Goal: Task Accomplishment & Management: Manage account settings

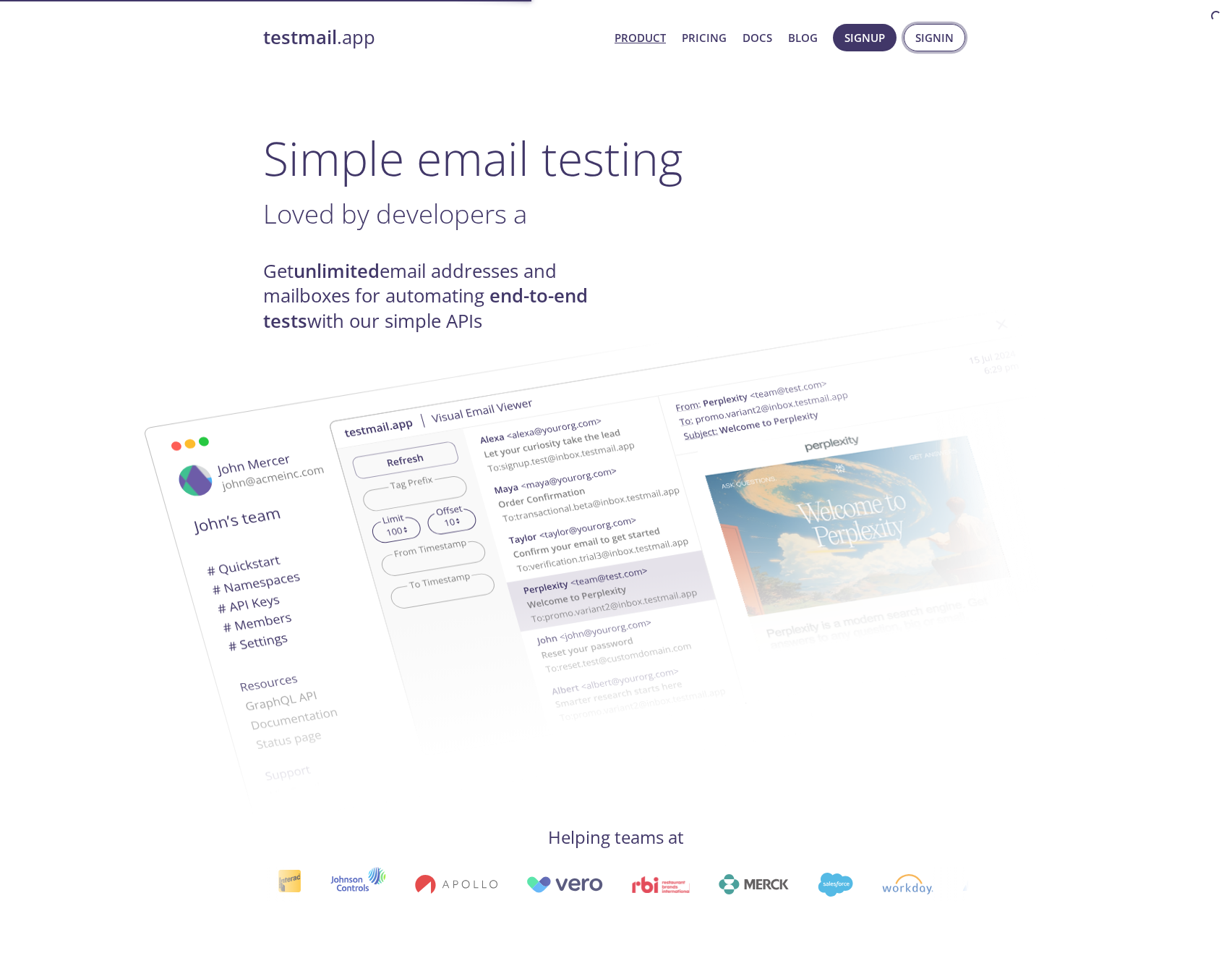
click at [945, 34] on span "Signin" at bounding box center [934, 37] width 38 height 19
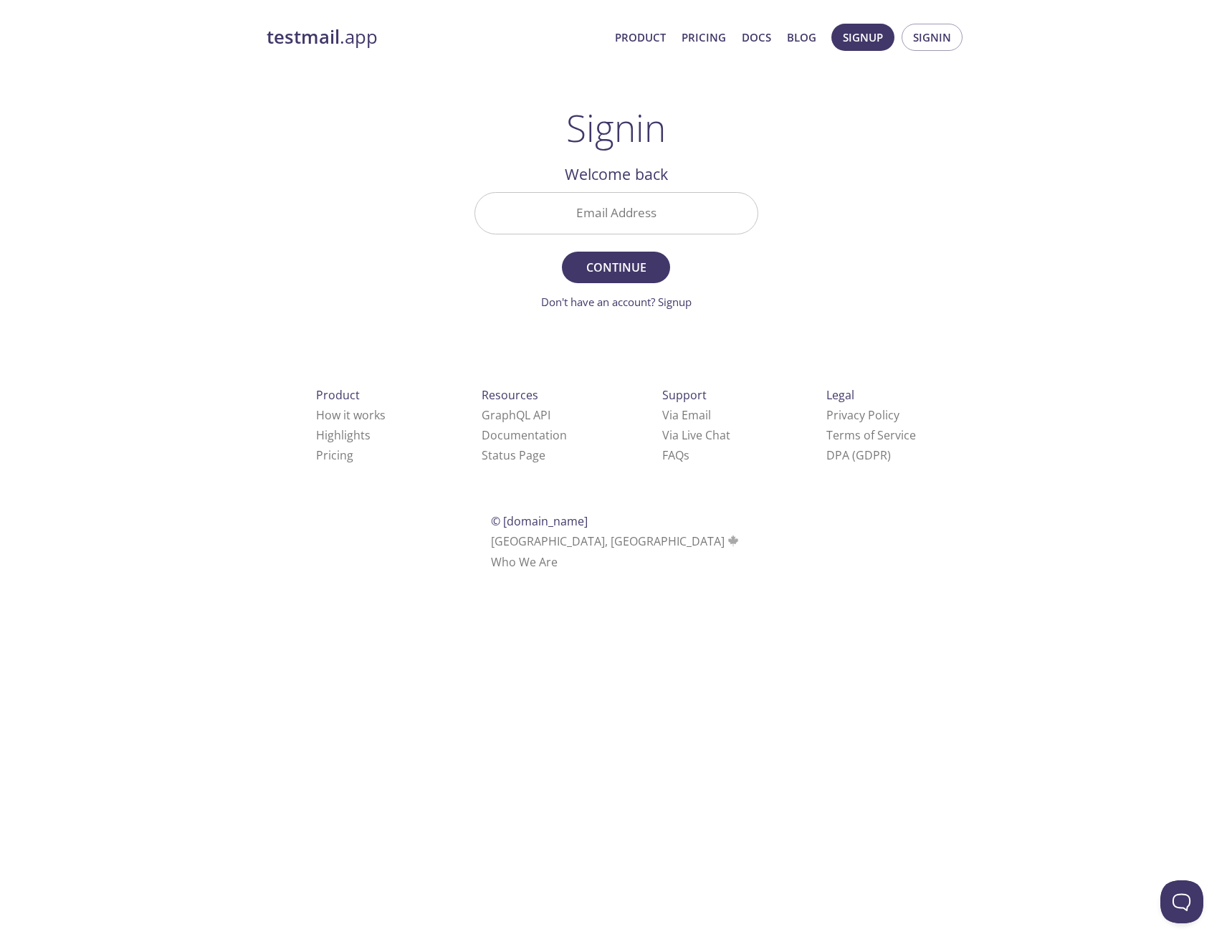
click at [909, 167] on div "testmail .app Product Pricing Docs Blog Signup Signin Signin Welcome back Email…" at bounding box center [616, 313] width 734 height 598
click at [677, 208] on input "Email Address" at bounding box center [616, 213] width 282 height 41
paste input "baukf"
click at [811, 247] on div "testmail .app Product Pricing Docs Blog Signup Signin Signin Welcome back Email…" at bounding box center [616, 313] width 734 height 598
click at [634, 224] on input "baukf" at bounding box center [616, 213] width 282 height 41
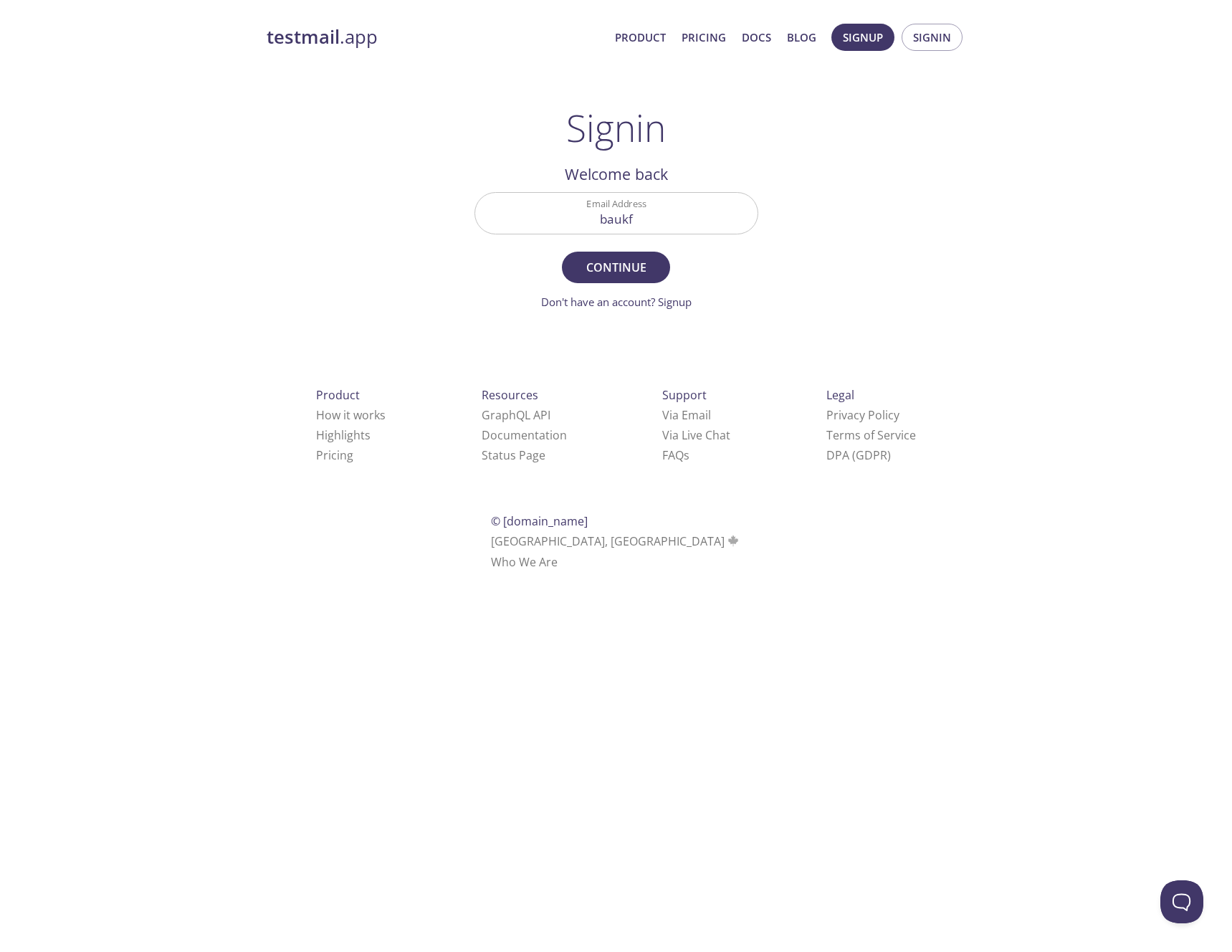
click at [634, 224] on input "baukf" at bounding box center [616, 213] width 282 height 41
click at [562, 252] on button "Continue" at bounding box center [616, 267] width 108 height 32
click at [889, 199] on div "testmail .app Product Pricing Docs Blog Signup Signin Signin Unknown email - tr…" at bounding box center [616, 313] width 734 height 598
click at [810, 148] on div "testmail .app Product Pricing Docs Blog Signup Signin Signin Unknown email - tr…" at bounding box center [616, 313] width 734 height 598
click at [642, 215] on input "[PERSON_NAME][EMAIL_ADDRESS][DOMAIN_NAME]" at bounding box center [616, 213] width 282 height 41
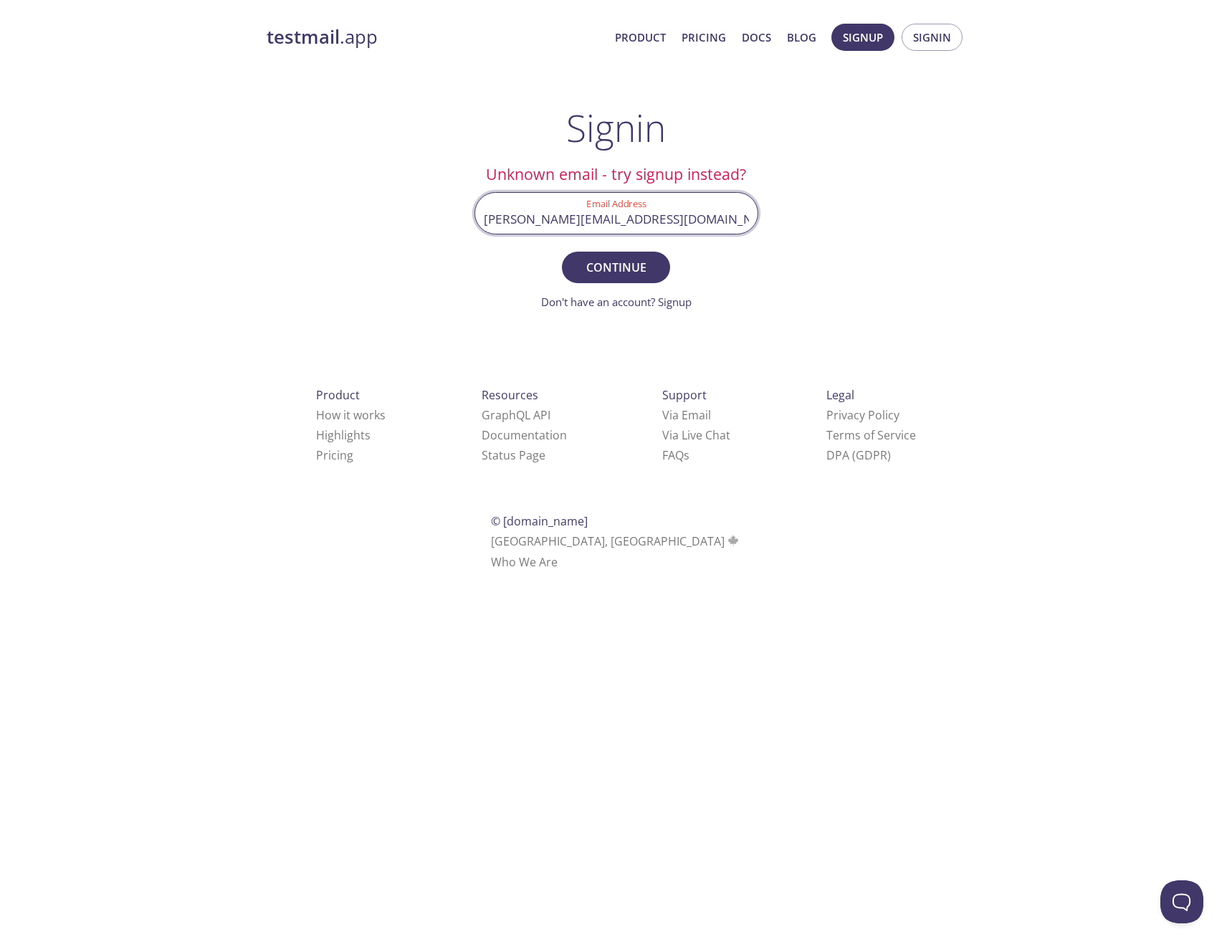
paste input "[EMAIL_ADDRESS][DOMAIN_NAME]"
type input "[EMAIL_ADDRESS][DOMAIN_NAME]"
drag, startPoint x: 833, startPoint y: 265, endPoint x: 688, endPoint y: 252, distance: 145.6
click at [834, 265] on div "testmail .app Product Pricing Docs Blog Signup Signin Signin Unknown email - tr…" at bounding box center [616, 313] width 734 height 598
click at [602, 259] on span "Continue" at bounding box center [616, 266] width 76 height 20
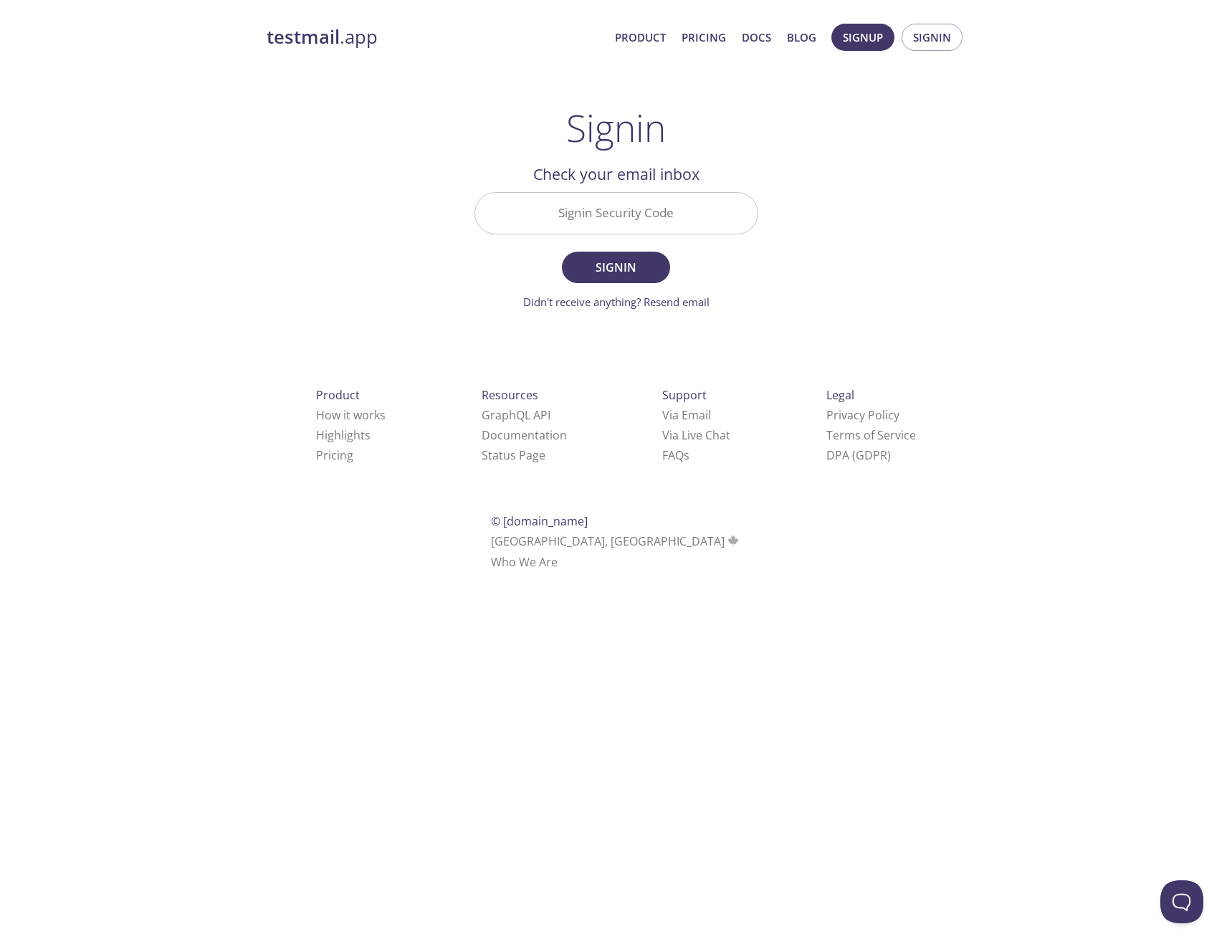
click at [630, 218] on input "Signin Security Code" at bounding box center [616, 213] width 282 height 41
paste input "7Z1FSY5"
type input "7Z1FSY5"
click at [616, 275] on span "Signin" at bounding box center [616, 266] width 76 height 20
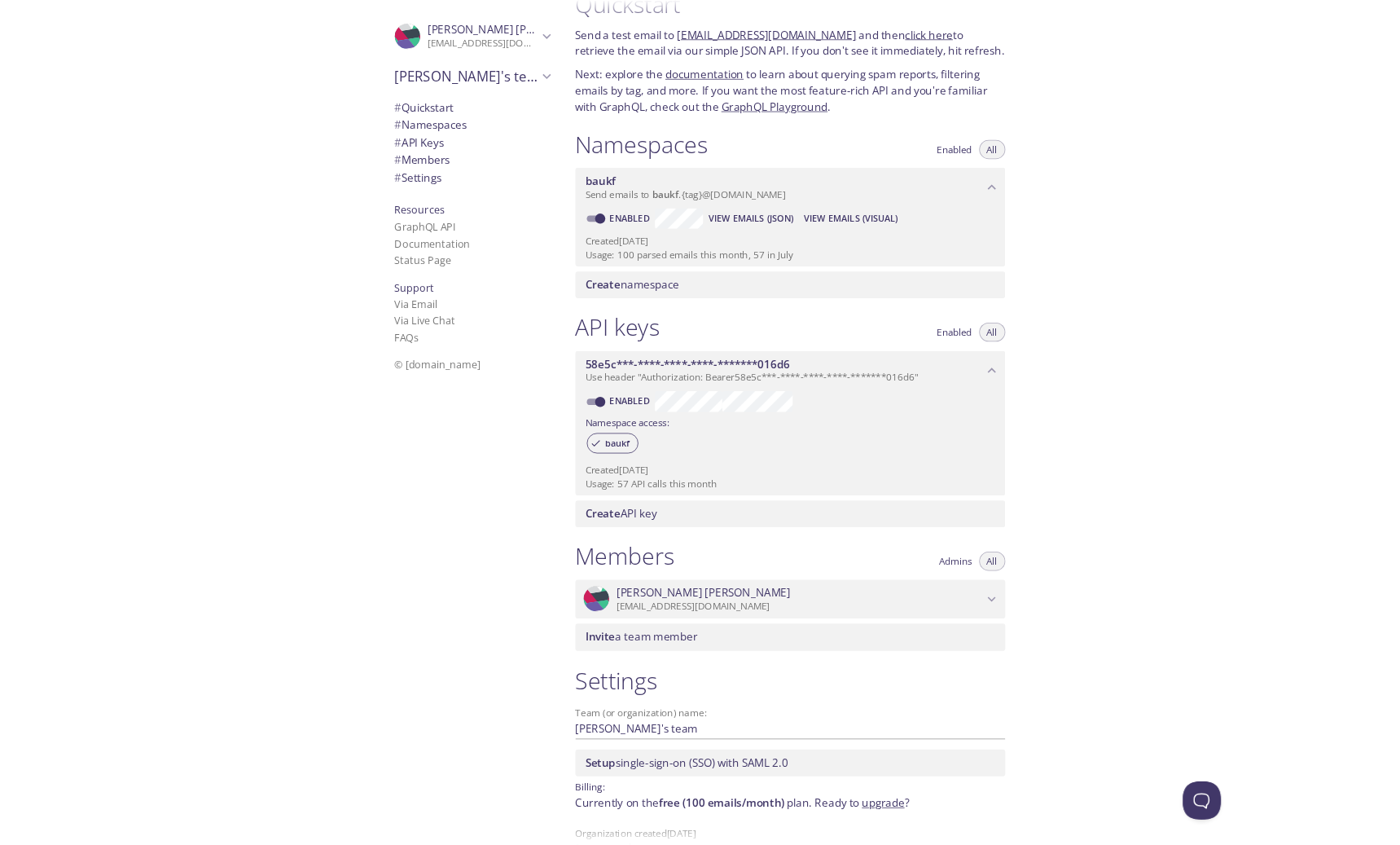
scroll to position [76, 0]
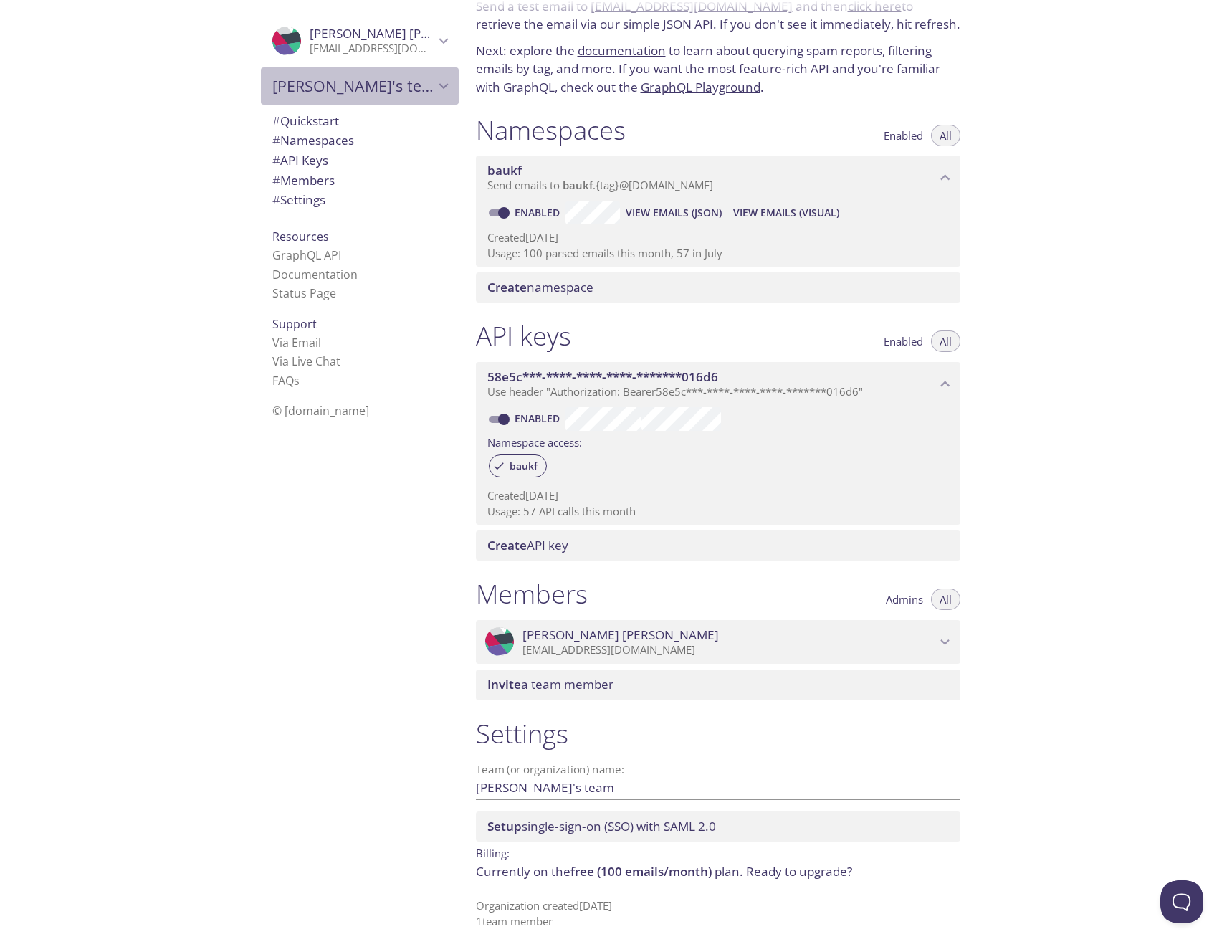
click at [379, 84] on span "[PERSON_NAME]'s team" at bounding box center [353, 85] width 162 height 20
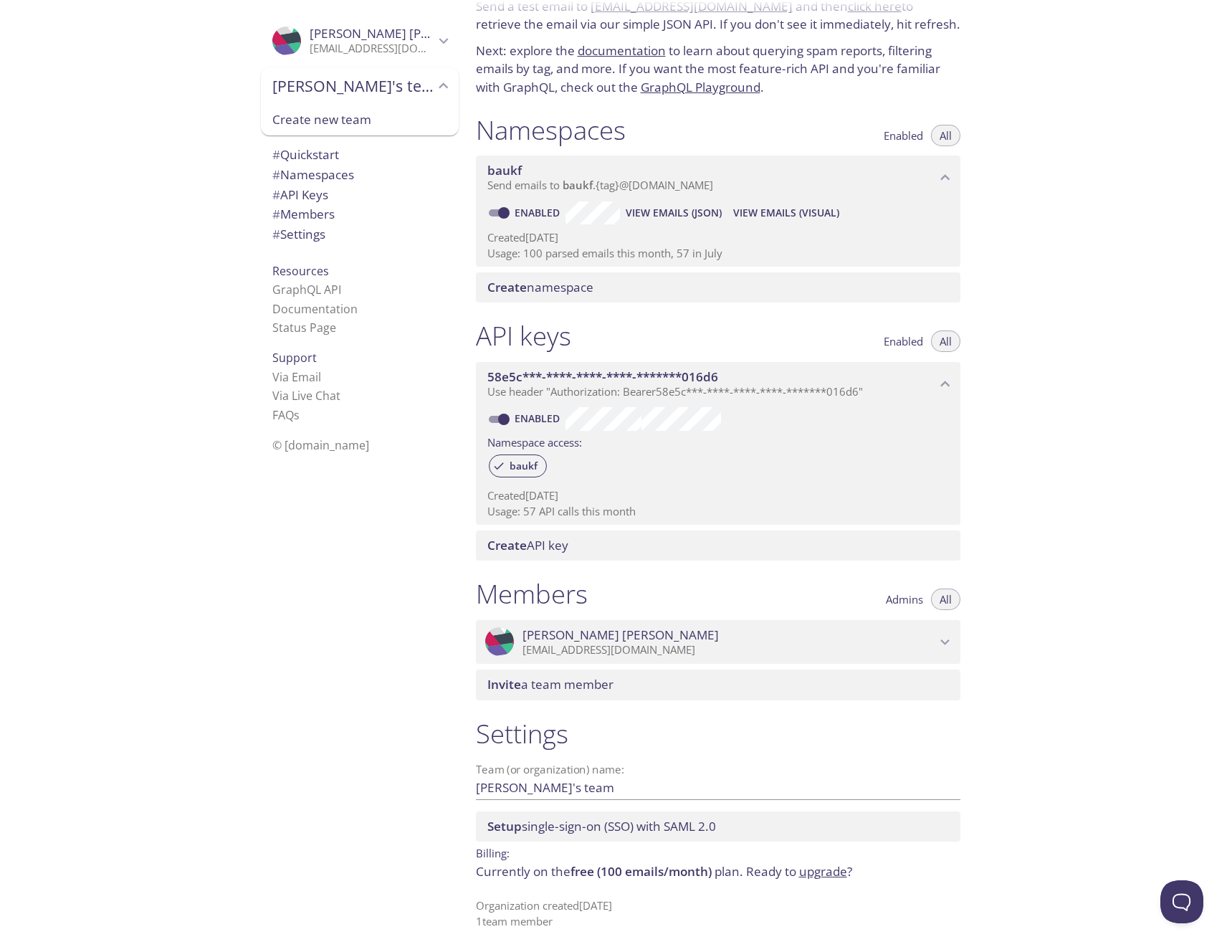
click at [379, 84] on span "[PERSON_NAME]'s team" at bounding box center [353, 85] width 162 height 20
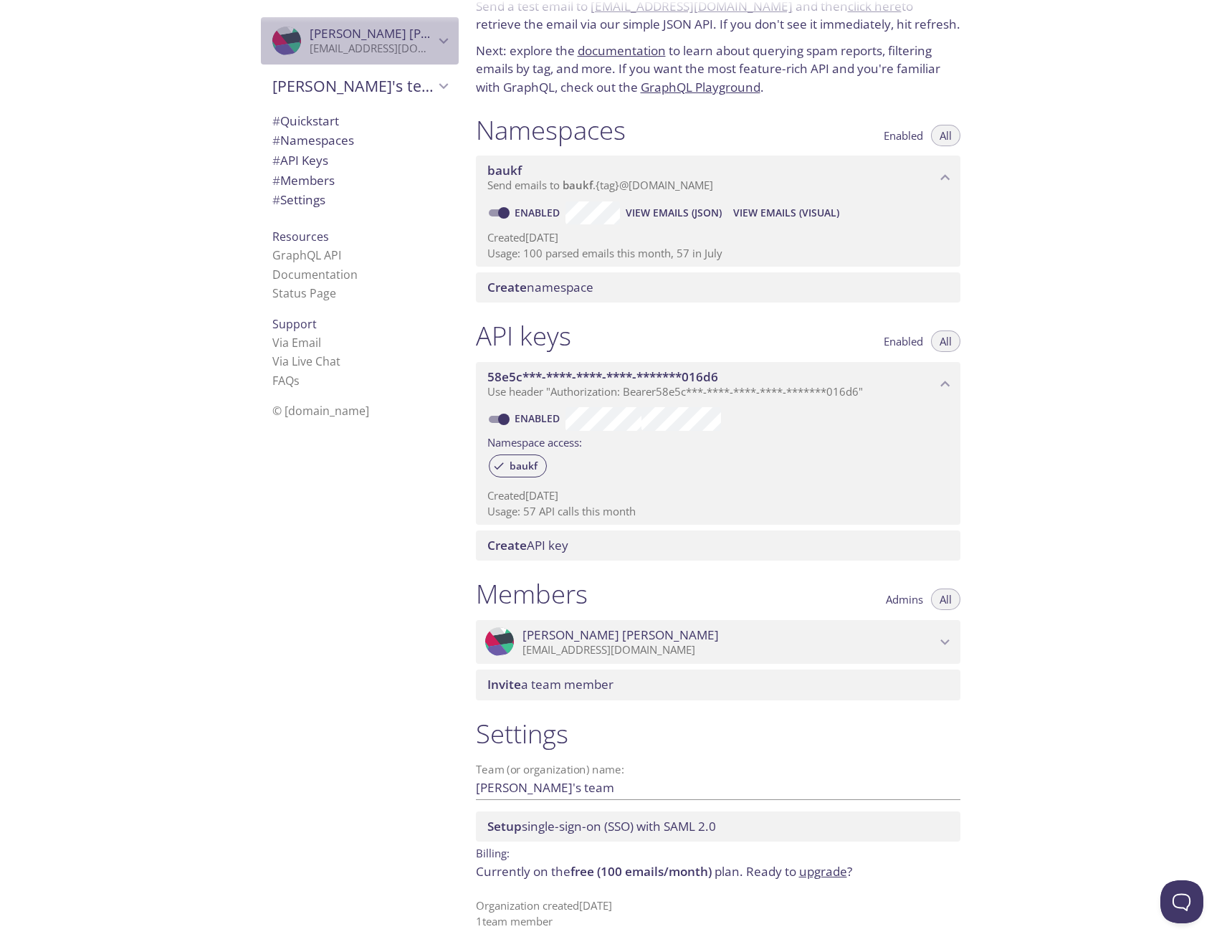
click at [413, 47] on p "[EMAIL_ADDRESS][DOMAIN_NAME]" at bounding box center [372, 48] width 125 height 15
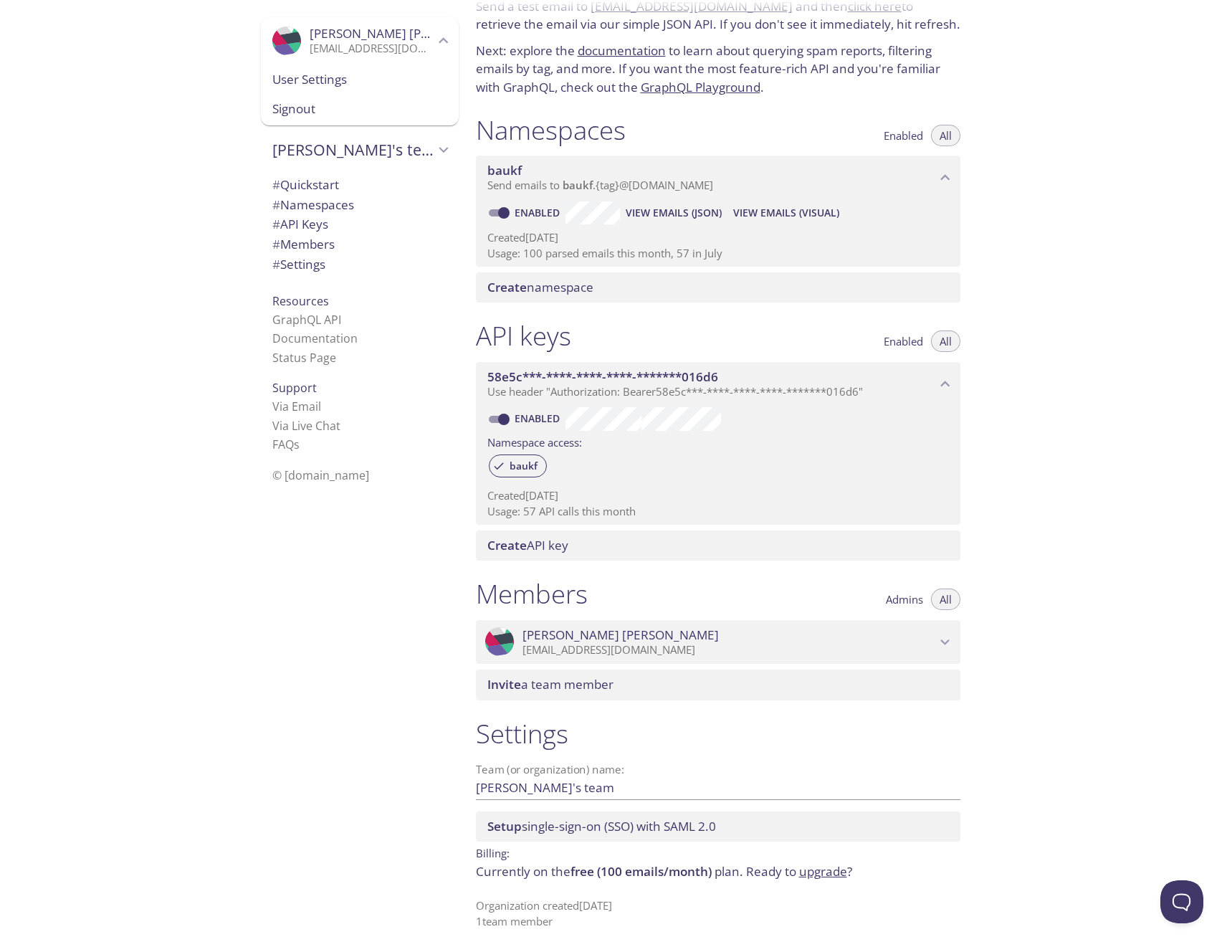
click at [413, 47] on p "[EMAIL_ADDRESS][DOMAIN_NAME]" at bounding box center [372, 48] width 125 height 15
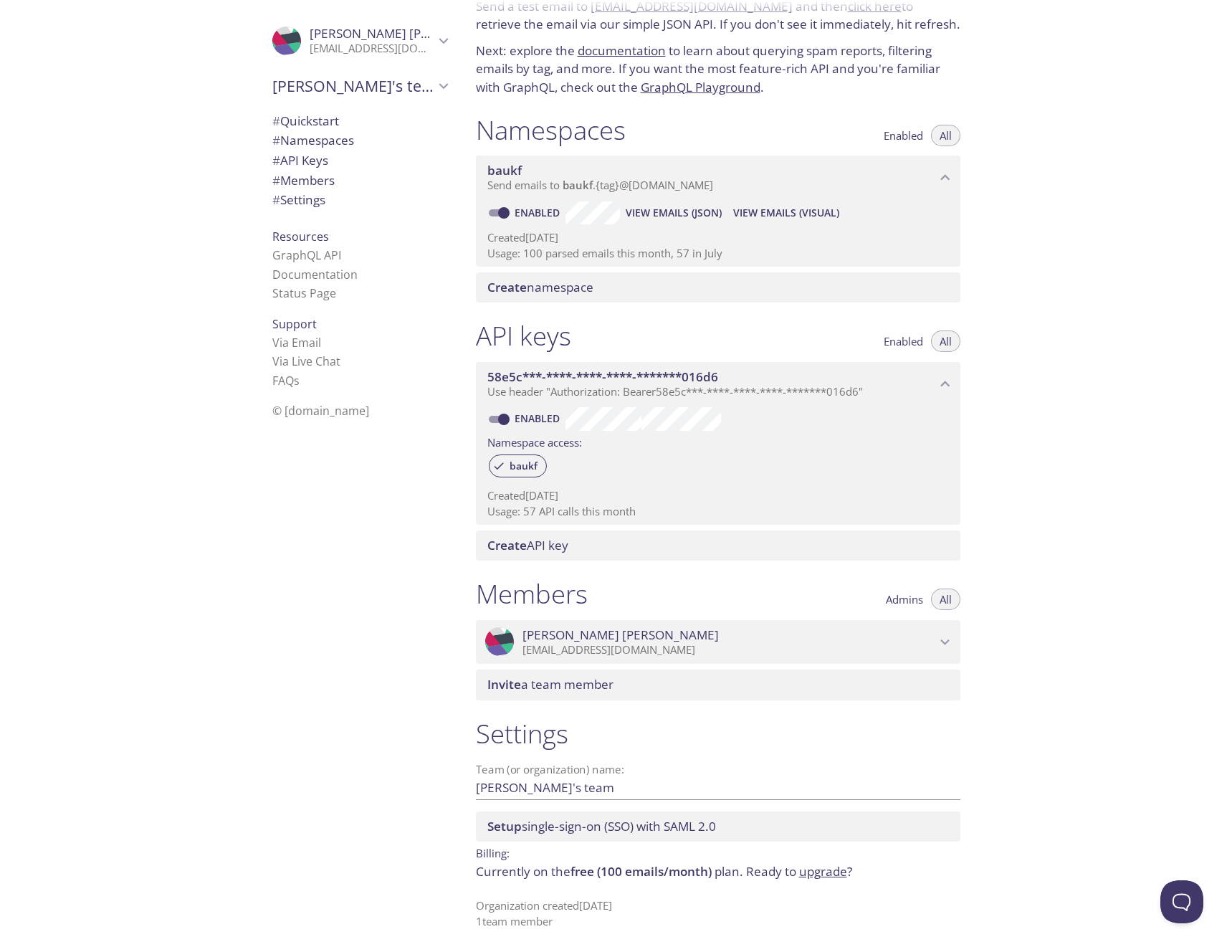
click at [307, 194] on span "# Settings" at bounding box center [298, 199] width 53 height 16
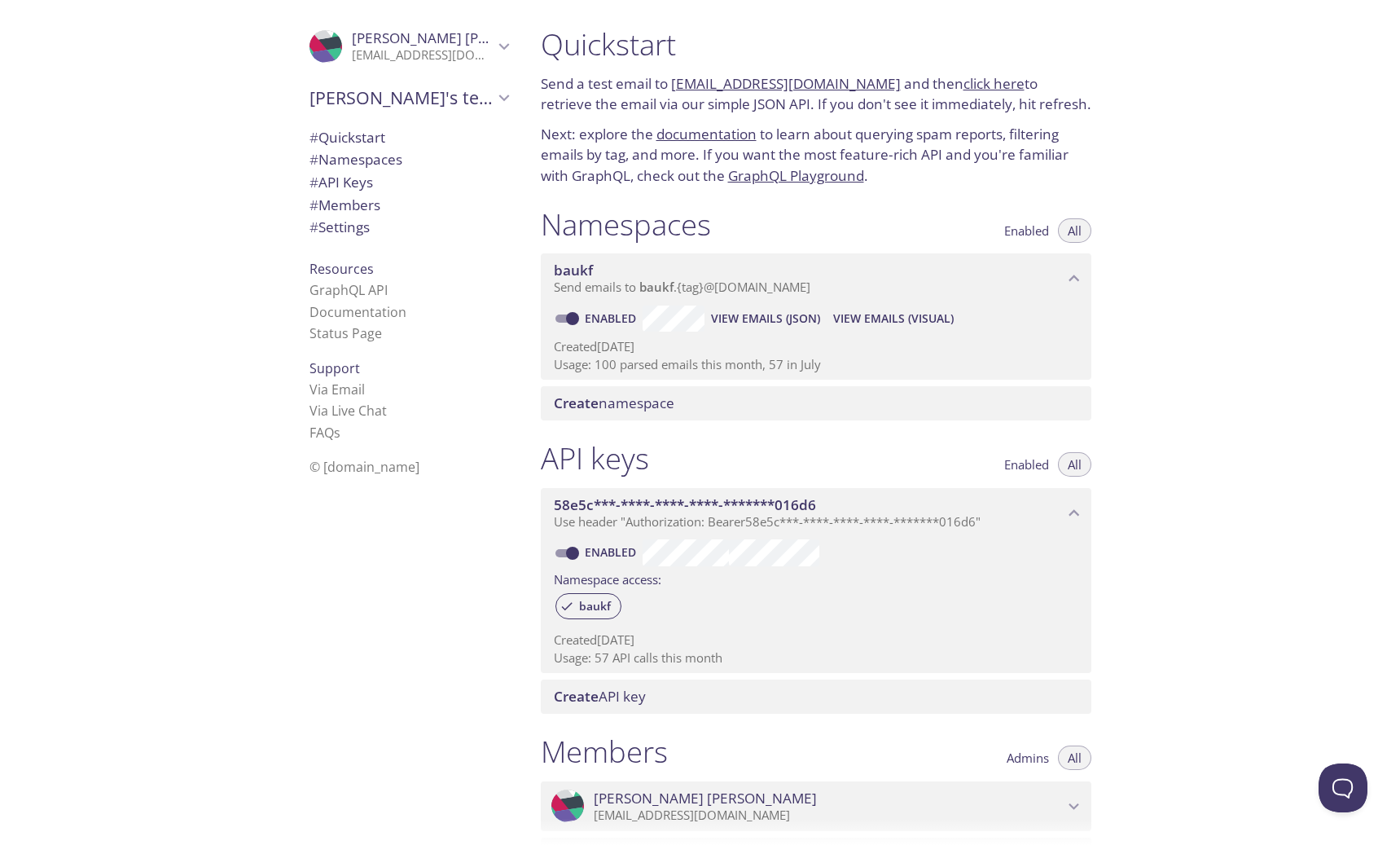
click at [349, 187] on span "# API Keys" at bounding box center [341, 181] width 64 height 19
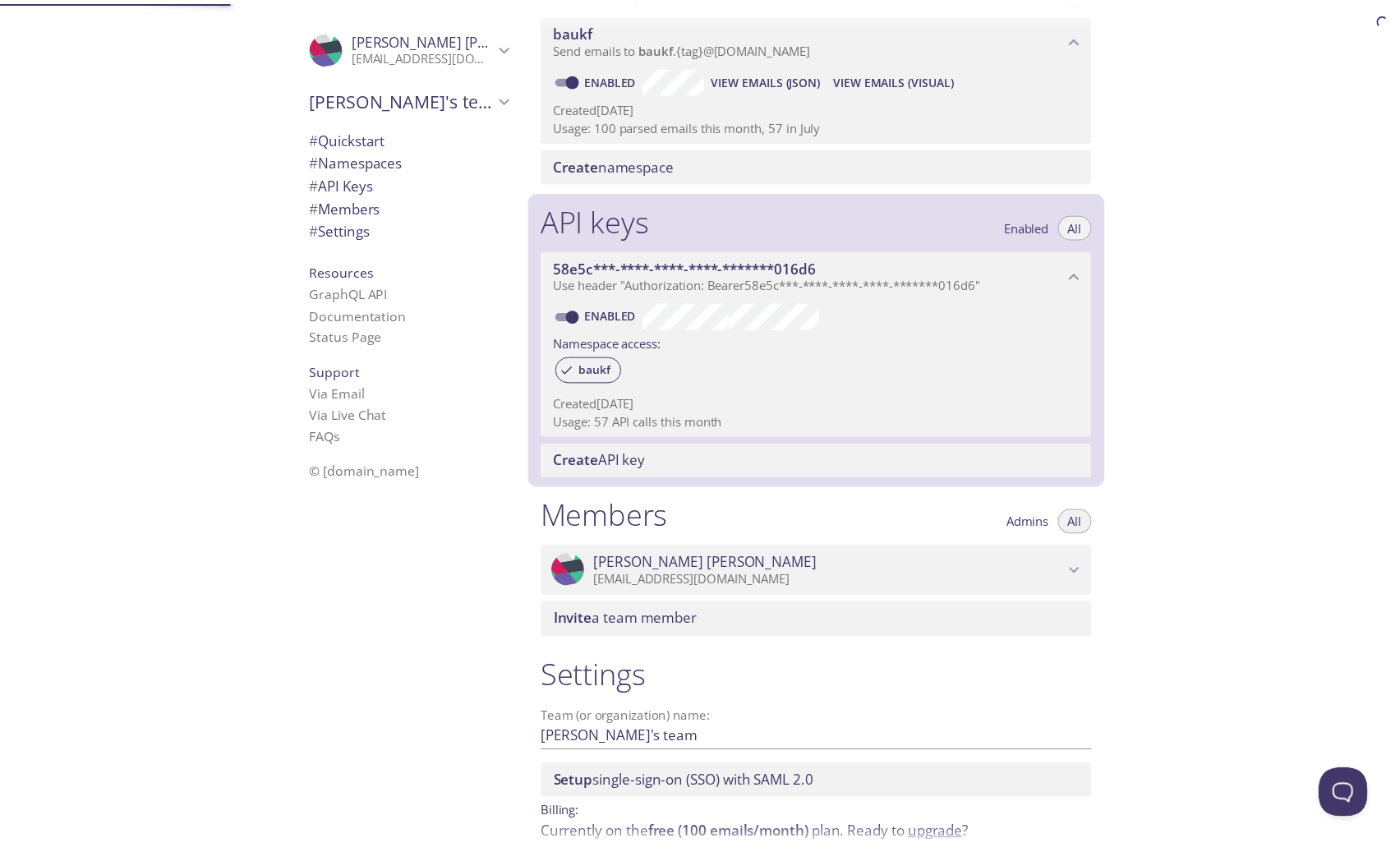
scroll to position [316, 0]
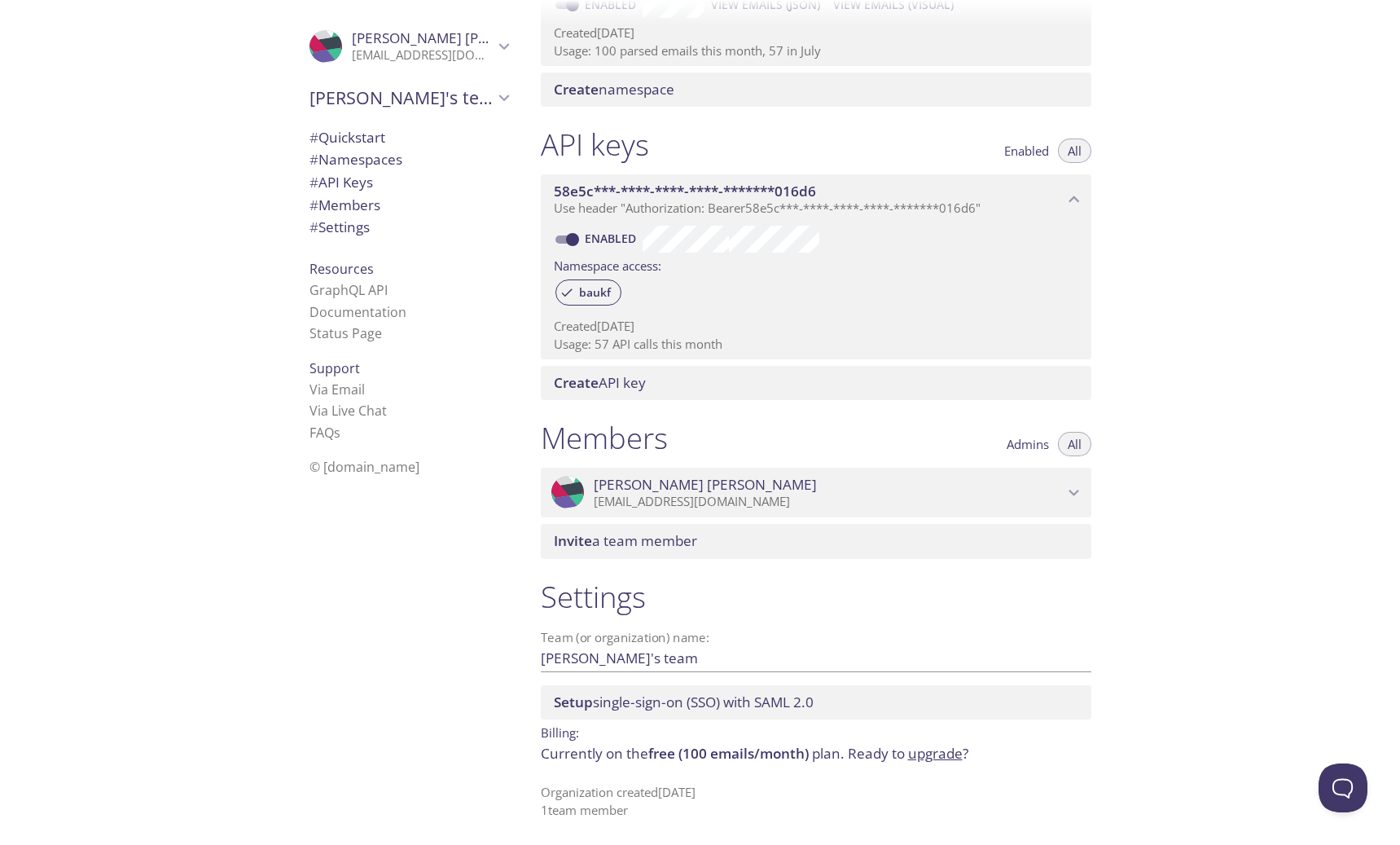
click at [338, 229] on span "# Settings" at bounding box center [339, 226] width 60 height 19
click at [955, 759] on link "upgrade" at bounding box center [936, 753] width 55 height 19
